Goal: Navigation & Orientation: Find specific page/section

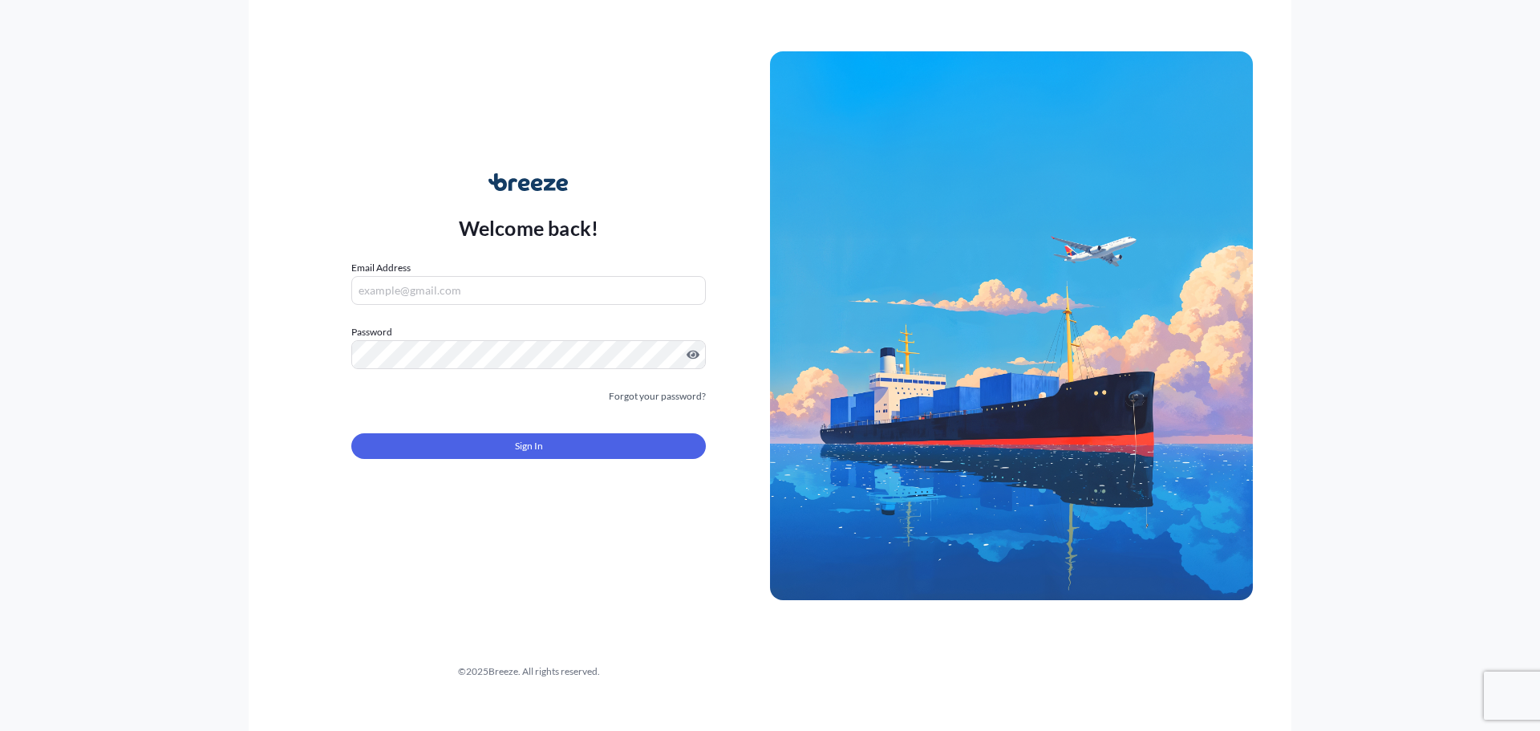
type input "[EMAIL_ADDRESS][DOMAIN_NAME]"
click at [590, 432] on div "Sign In" at bounding box center [528, 441] width 355 height 35
click at [589, 439] on button "Sign In" at bounding box center [528, 446] width 355 height 26
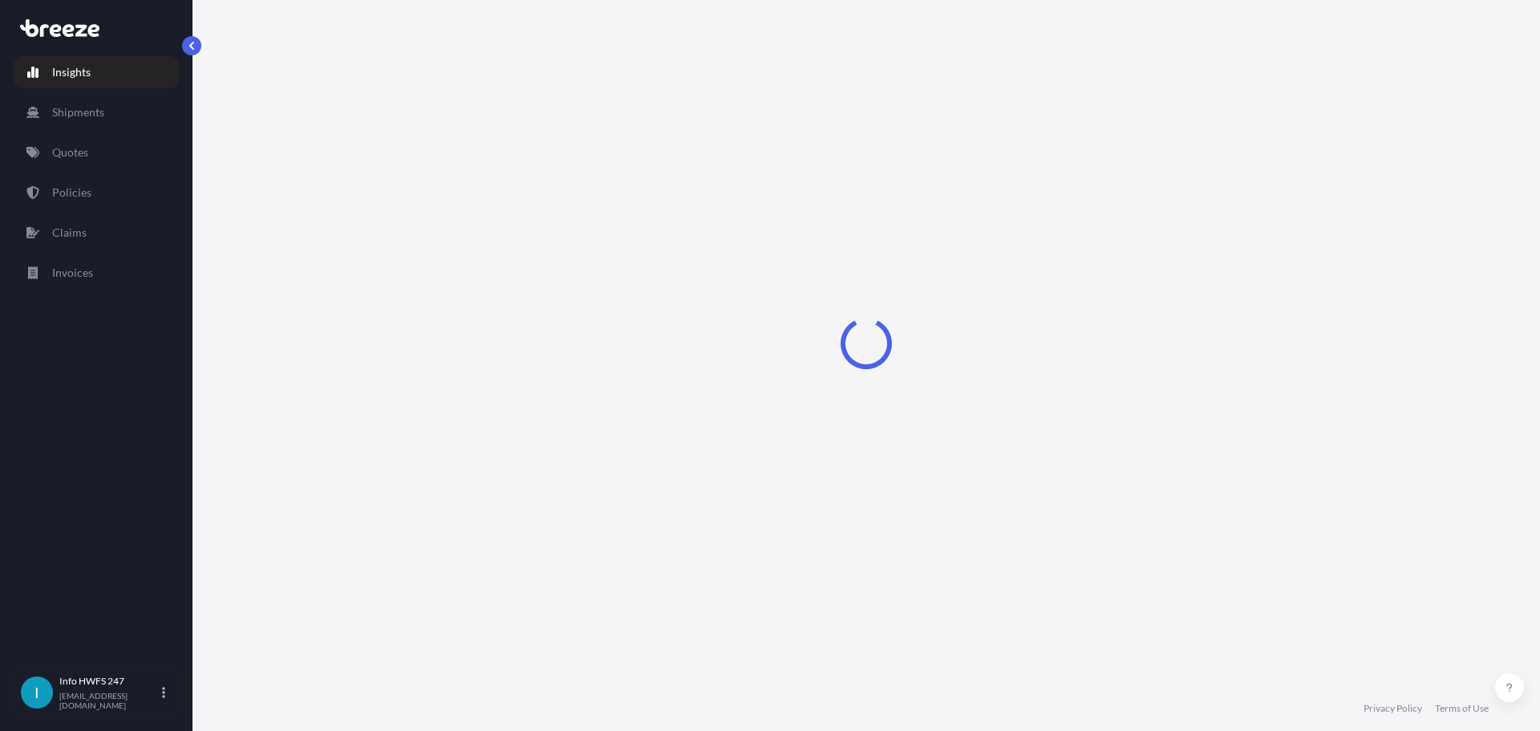
select select "2025"
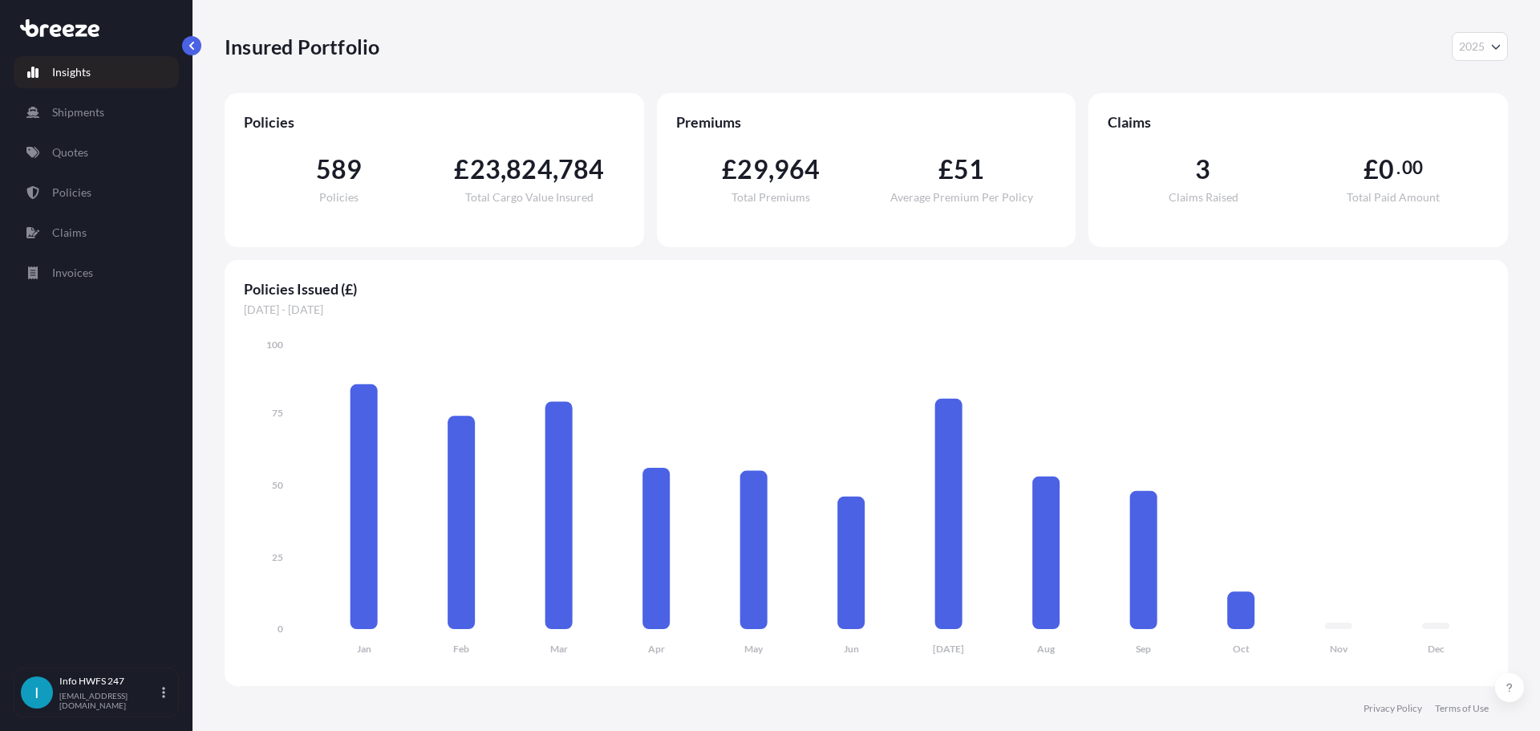
click at [545, 165] on span "824" at bounding box center [529, 169] width 47 height 26
click at [553, 219] on div "589 Policies £ 23 , 824 , 784 Total Cargo Value Insured" at bounding box center [434, 180] width 381 height 96
click at [1471, 47] on span "2025" at bounding box center [1472, 47] width 26 height 16
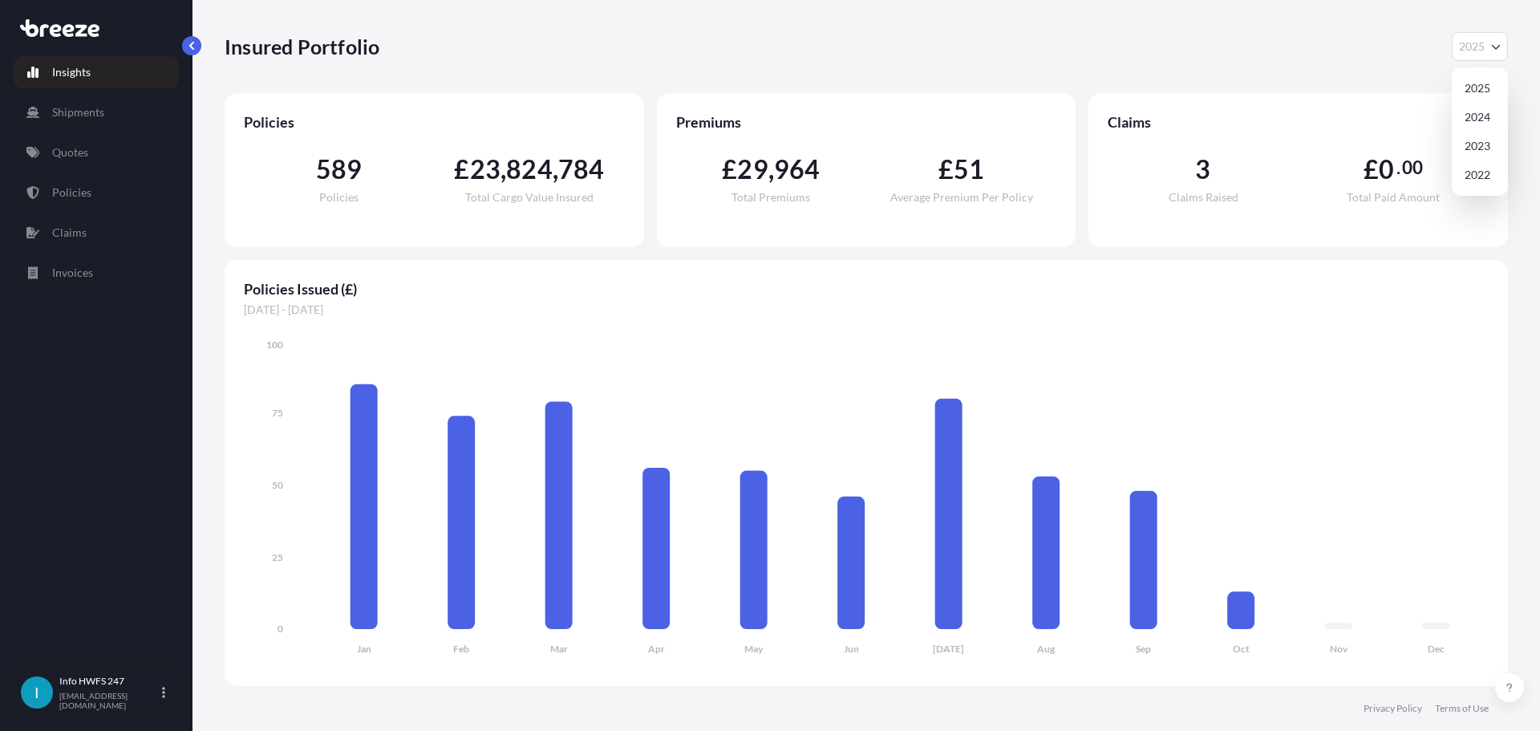
click at [1471, 55] on button "2025" at bounding box center [1480, 46] width 56 height 29
click at [1479, 54] on button "2025" at bounding box center [1480, 46] width 56 height 29
click at [1479, 54] on span "2025" at bounding box center [1472, 47] width 26 height 16
click at [99, 115] on p "Shipments" at bounding box center [78, 112] width 52 height 16
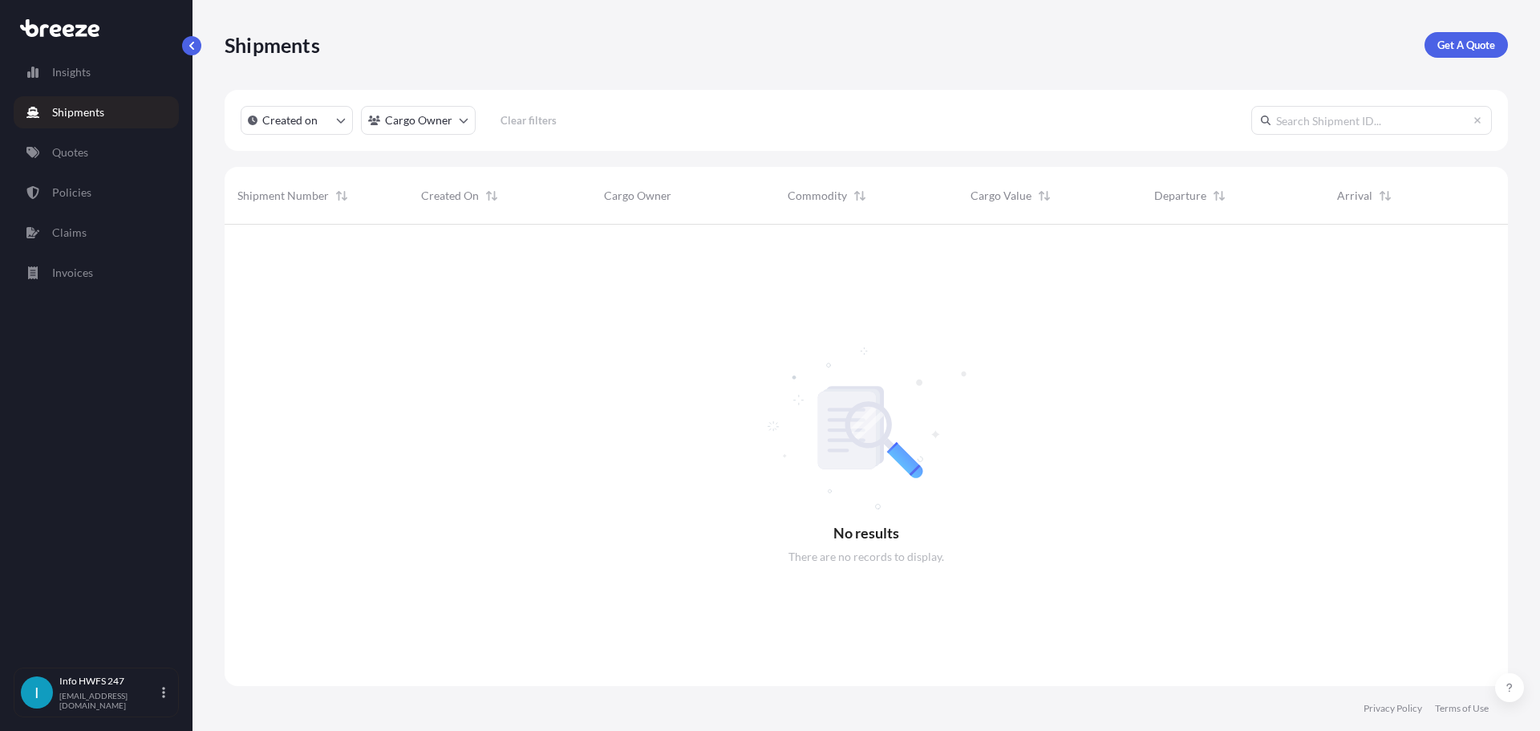
scroll to position [507, 1271]
click at [125, 68] on link "Insights" at bounding box center [96, 72] width 165 height 32
select select "2025"
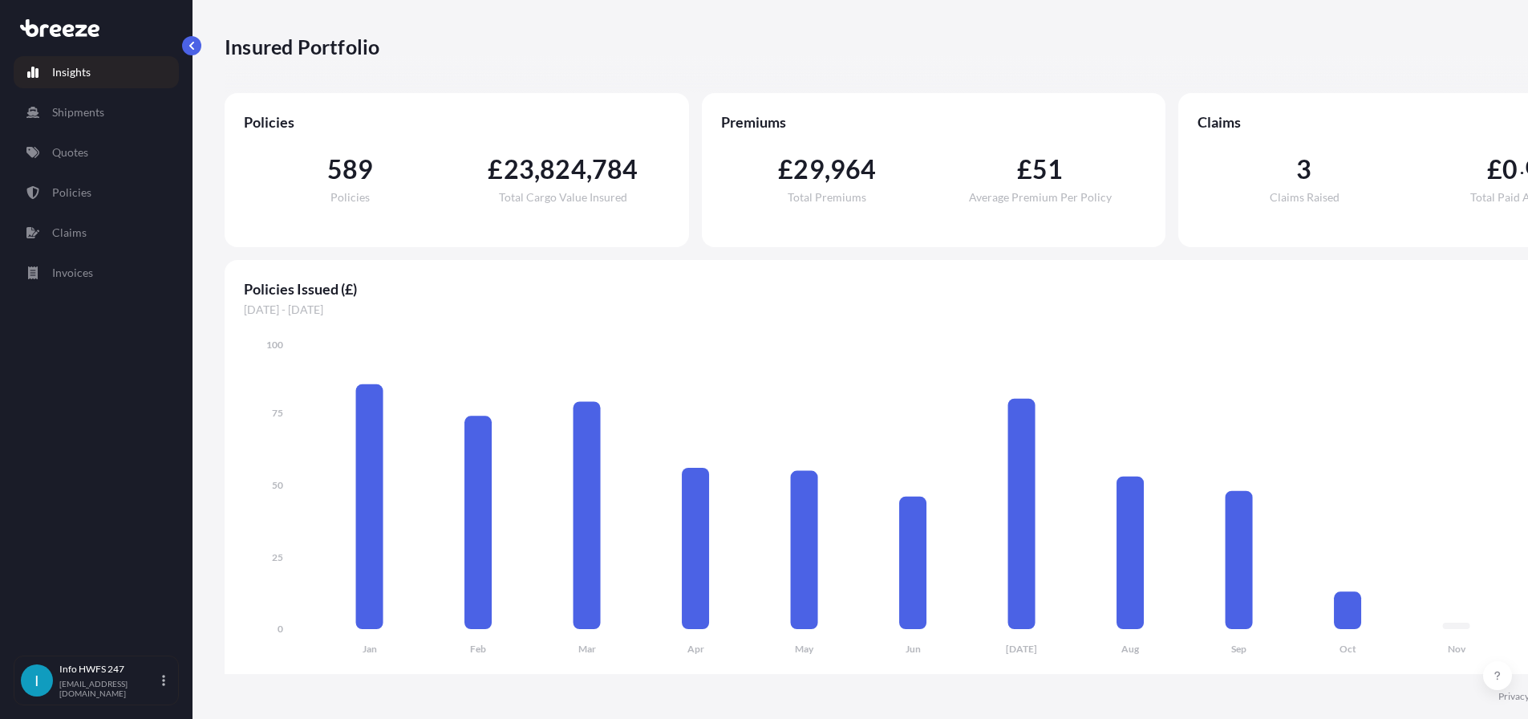
click at [533, 186] on div "£ 23 , 824 , 784 Total Cargo Value Insured" at bounding box center [562, 179] width 213 height 47
click at [545, 217] on div "589 Policies £ 23 , 824 , 784 Total Cargo Value Insured" at bounding box center [457, 180] width 426 height 96
click at [99, 144] on link "Quotes" at bounding box center [96, 152] width 165 height 32
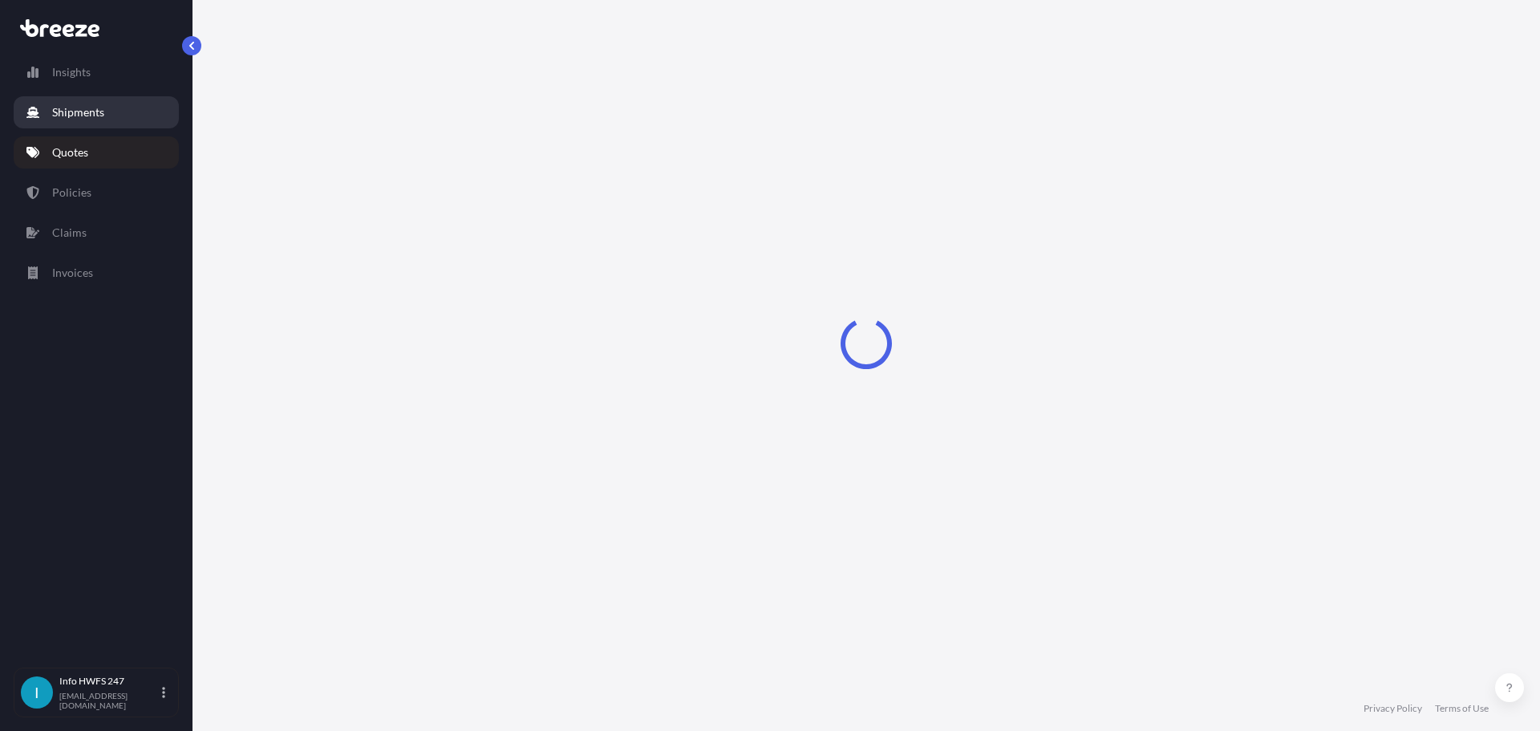
click at [101, 113] on p "Shipments" at bounding box center [78, 112] width 52 height 16
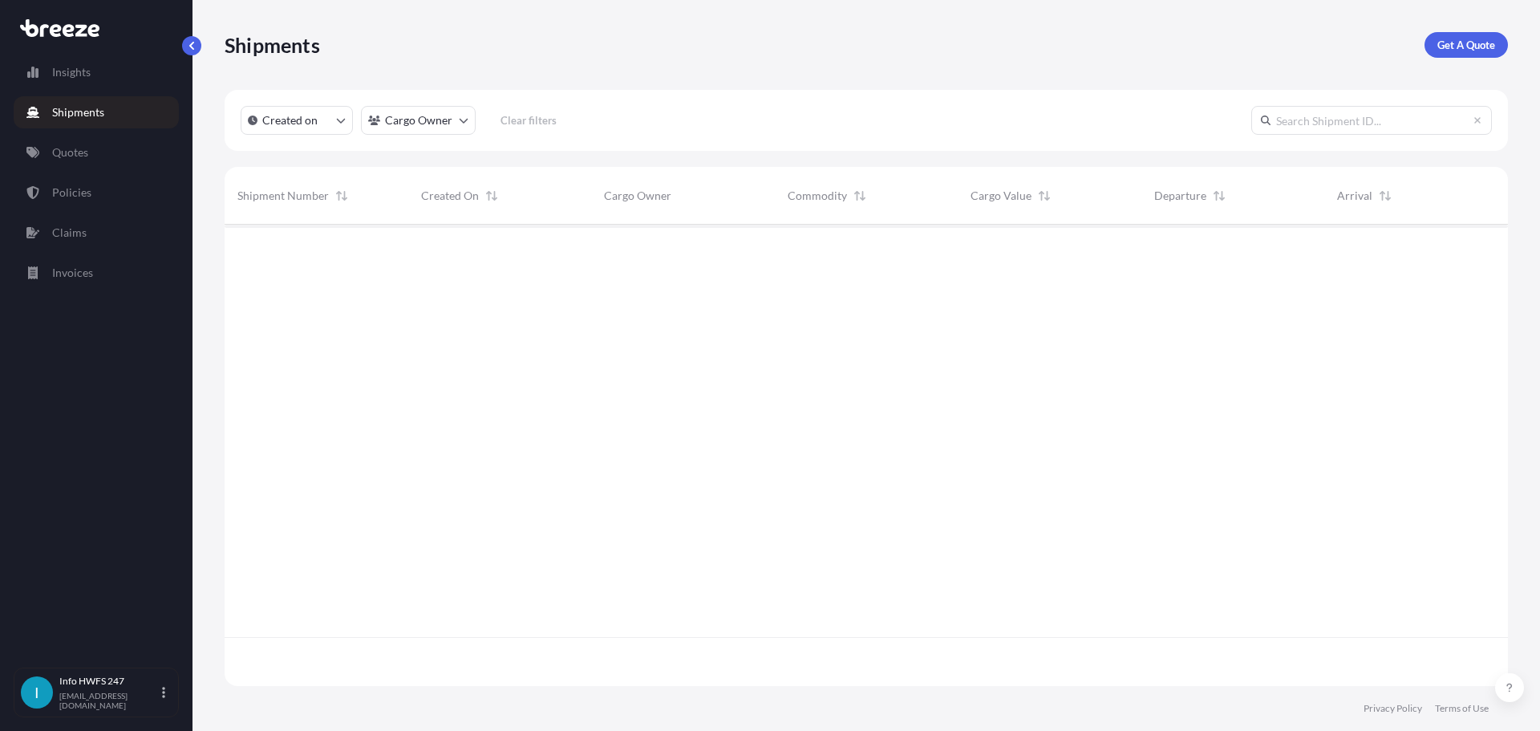
scroll to position [507, 1271]
